Goal: Information Seeking & Learning: Learn about a topic

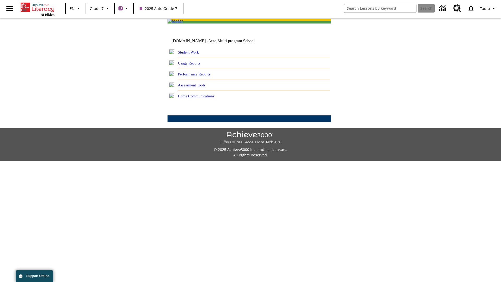
click at [200, 76] on link "Performance Reports" at bounding box center [194, 74] width 32 height 4
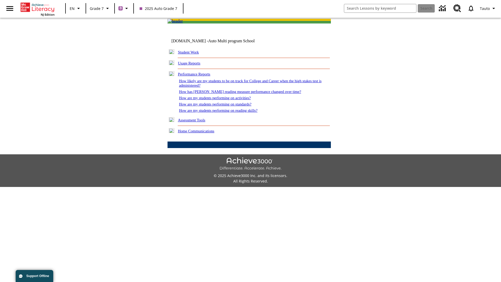
click at [237, 94] on link "How has [PERSON_NAME] reading measure performance changed over time?" at bounding box center [240, 91] width 122 height 4
